Goal: Task Accomplishment & Management: Manage account settings

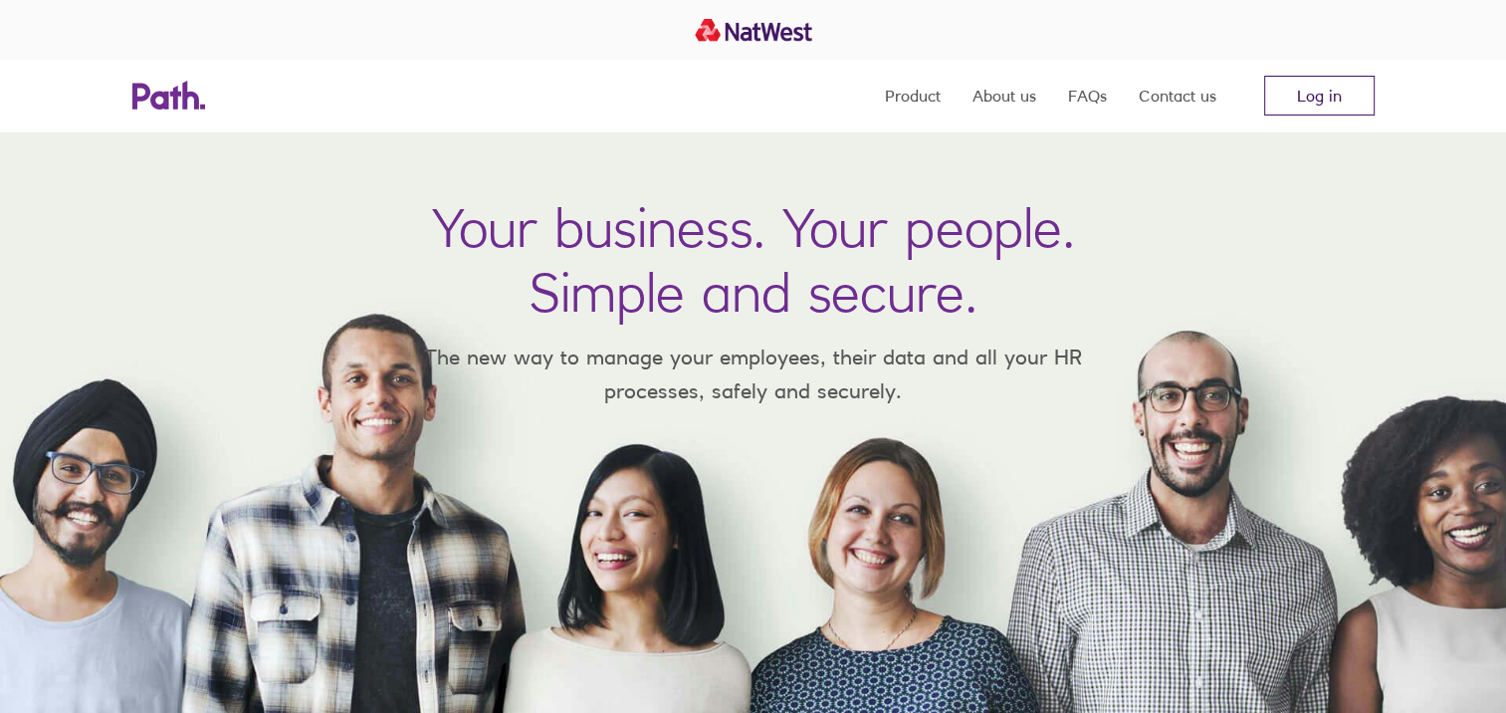
click at [1306, 96] on link "Log in" at bounding box center [1319, 96] width 111 height 40
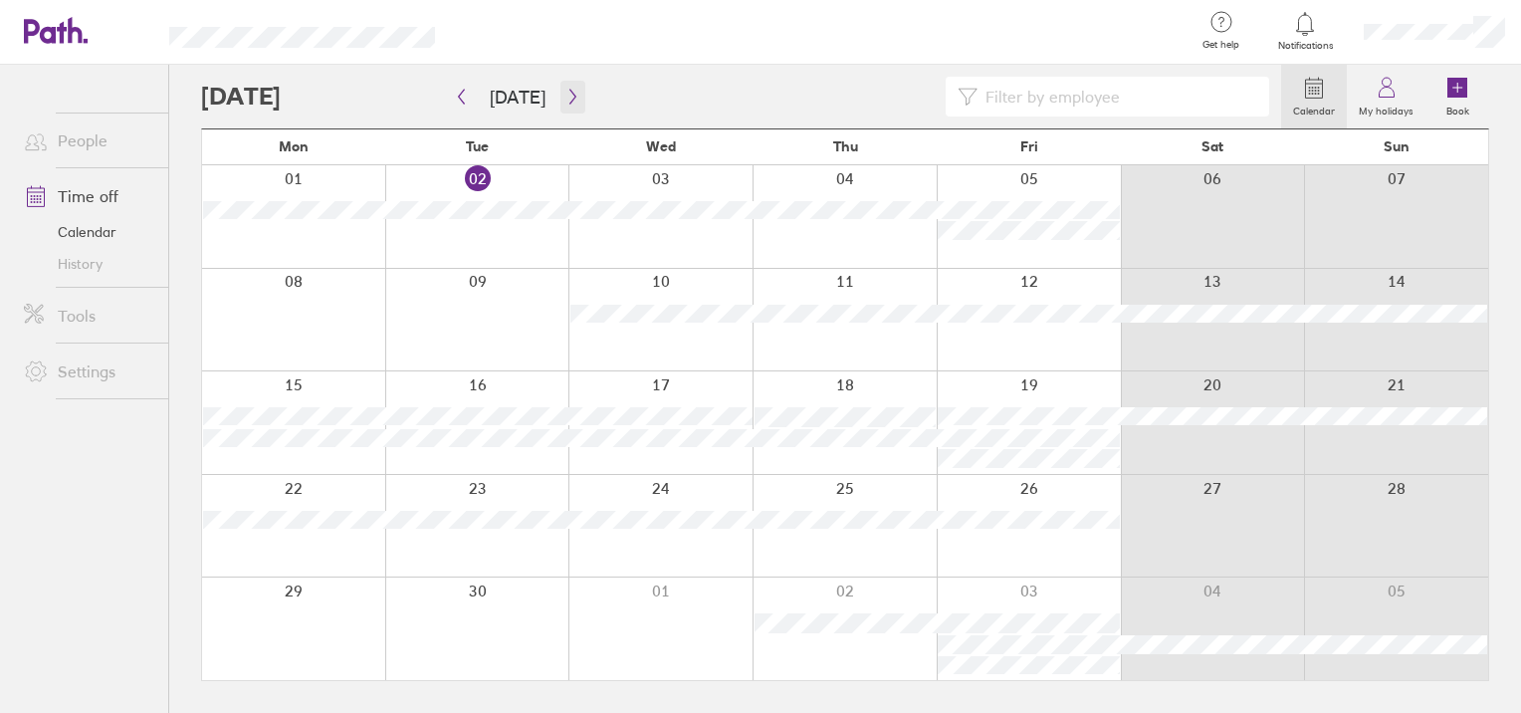
click at [569, 100] on icon "button" at bounding box center [573, 97] width 15 height 16
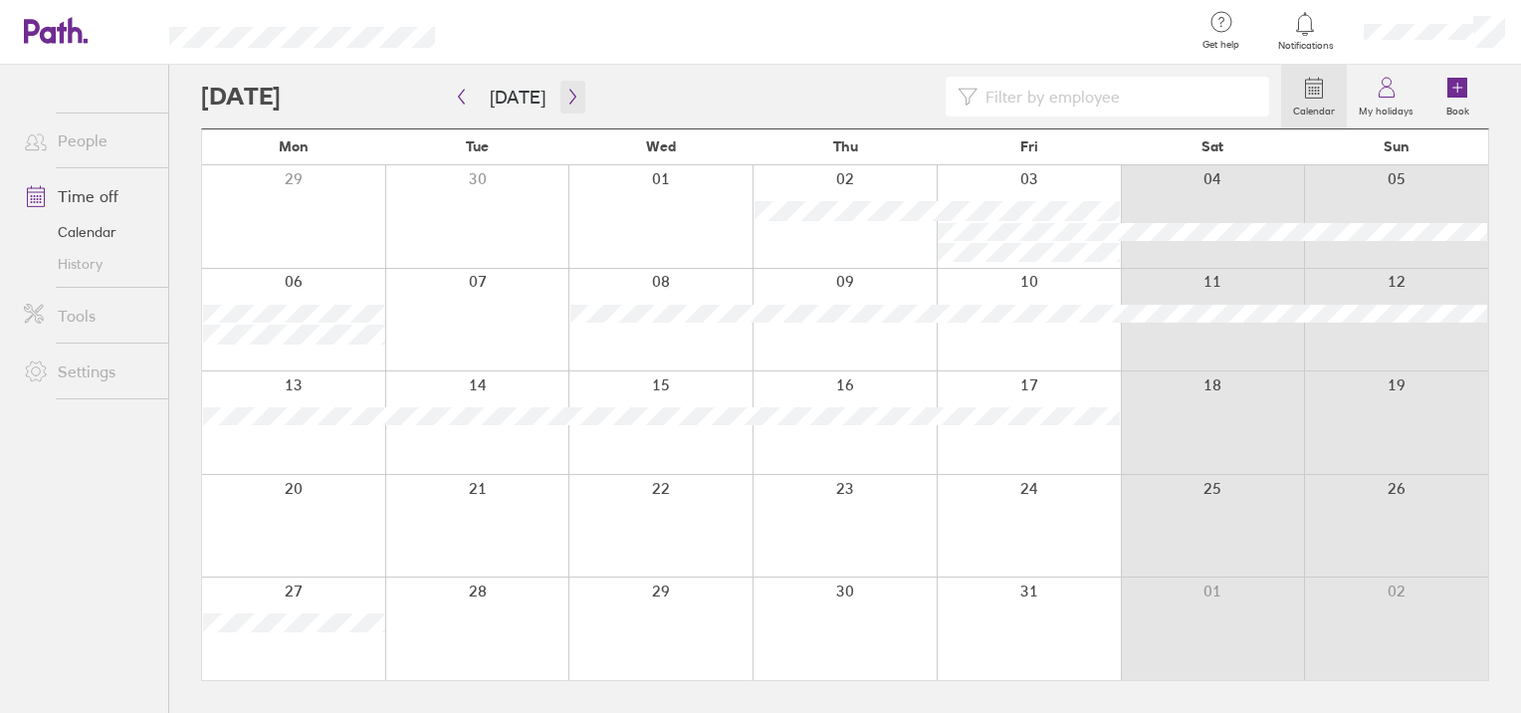
click at [570, 100] on icon "button" at bounding box center [573, 97] width 6 height 15
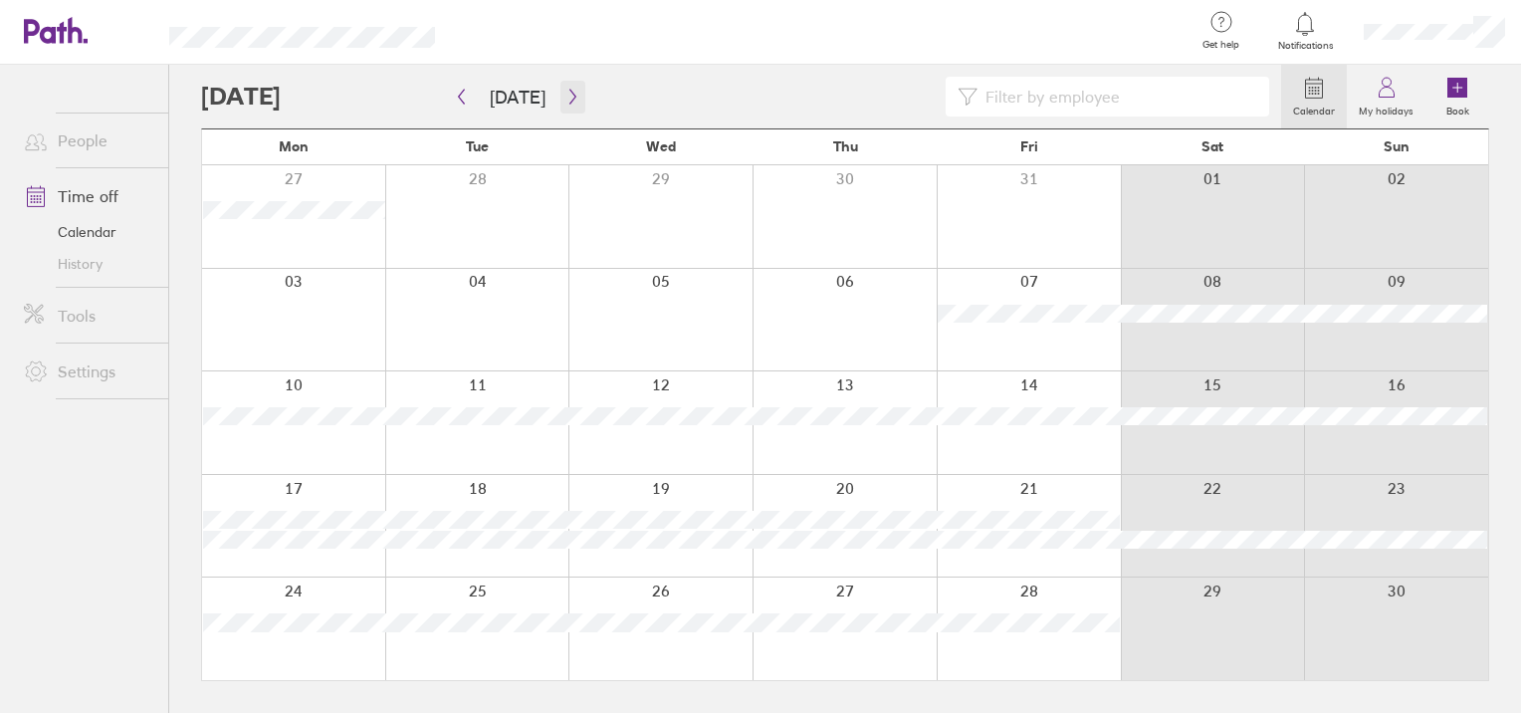
click at [570, 100] on icon "button" at bounding box center [573, 97] width 6 height 15
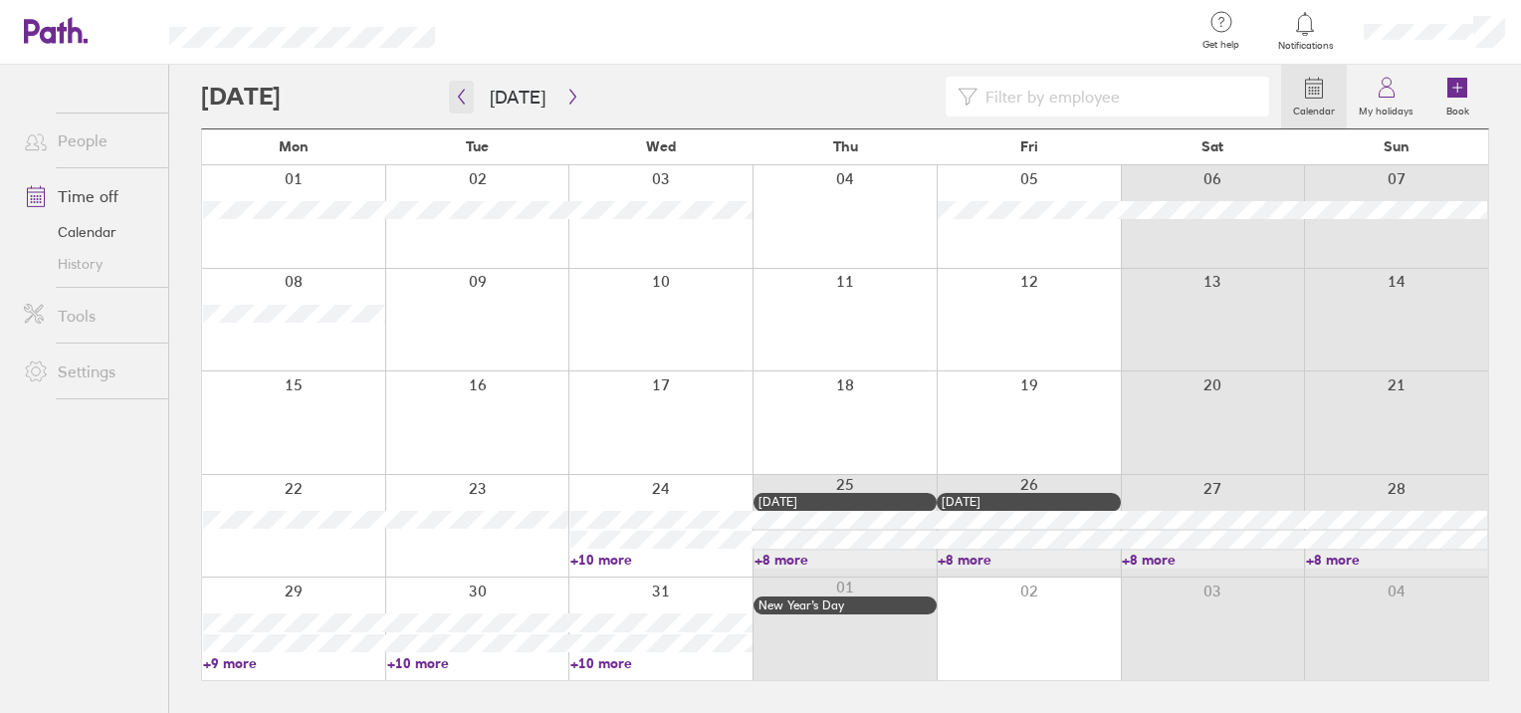
click at [470, 95] on button "button" at bounding box center [461, 97] width 25 height 33
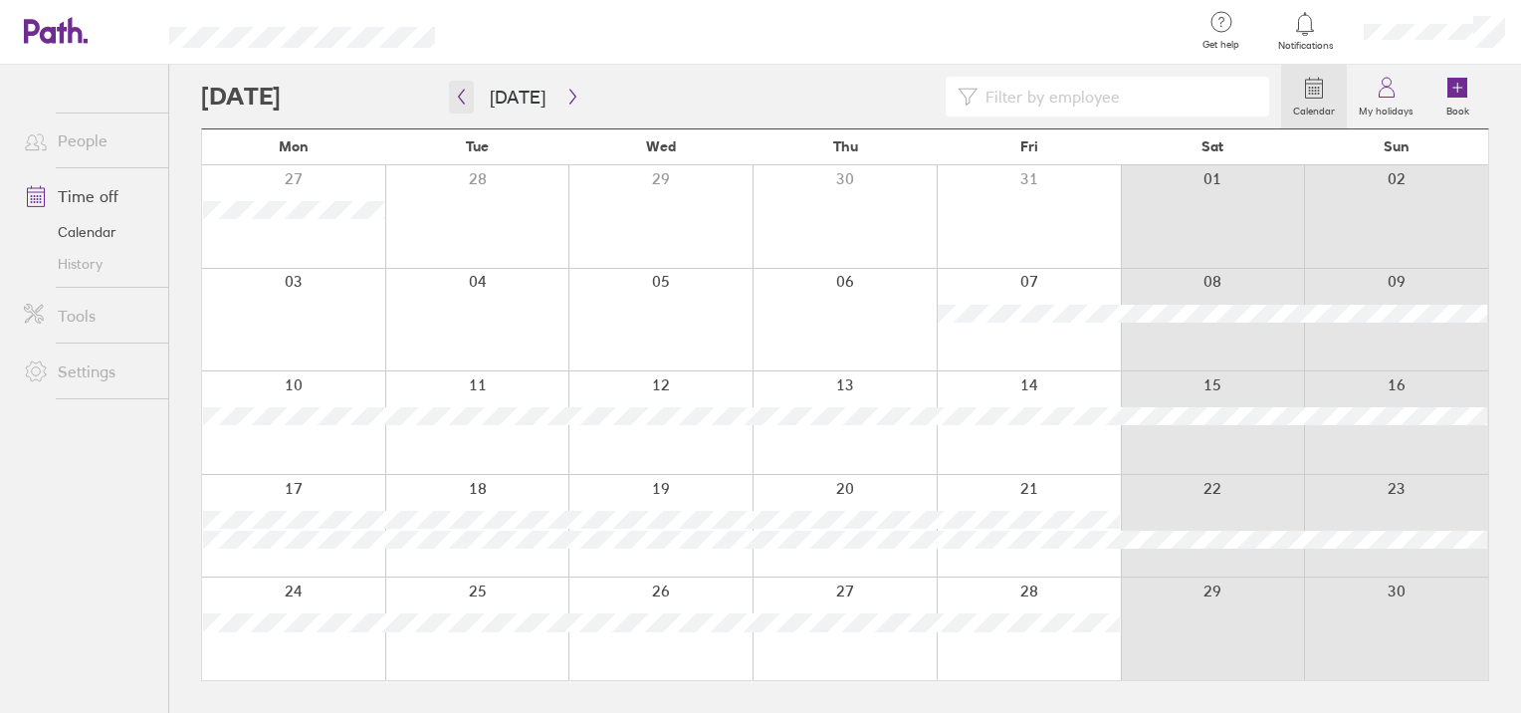
click at [470, 95] on button "button" at bounding box center [461, 97] width 25 height 33
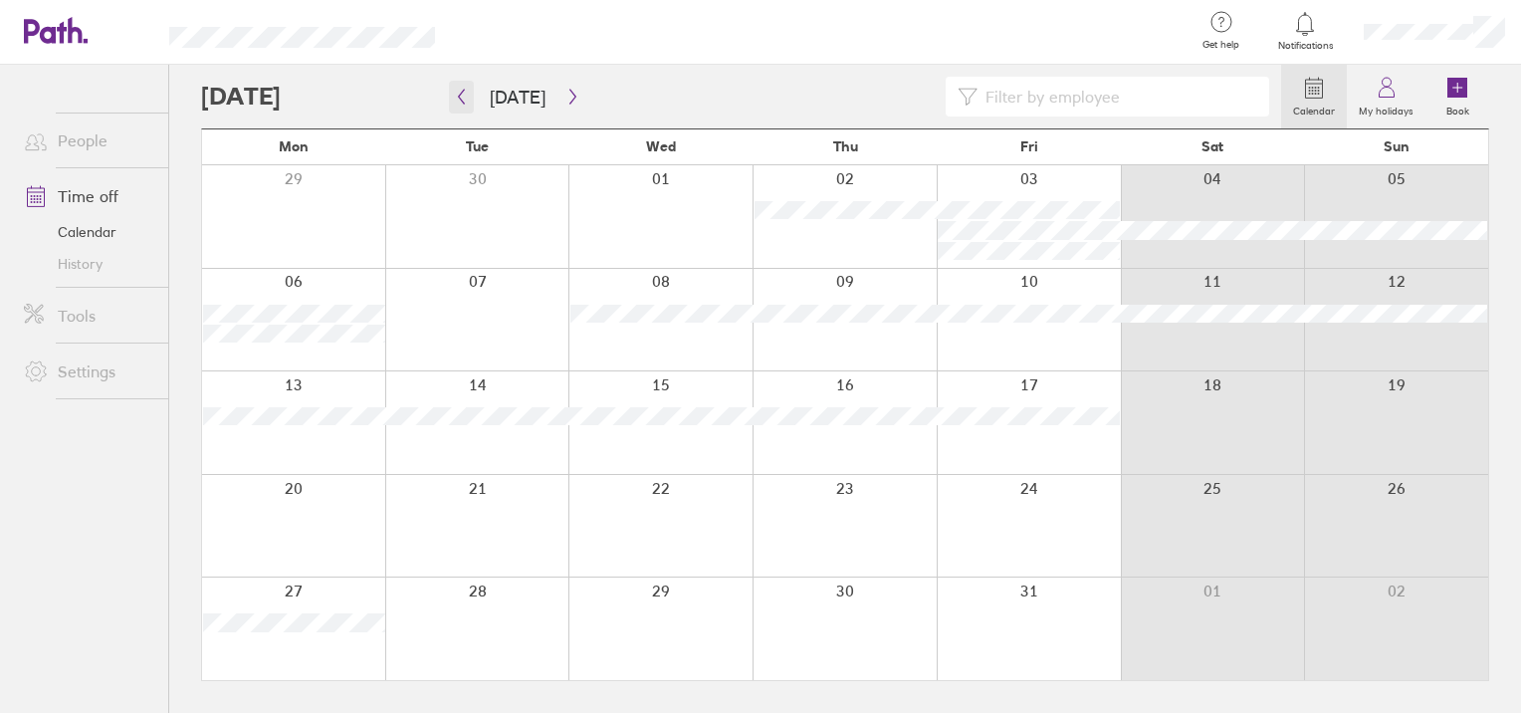
click at [470, 95] on button "button" at bounding box center [461, 97] width 25 height 33
